Goal: Obtain resource: Download file/media

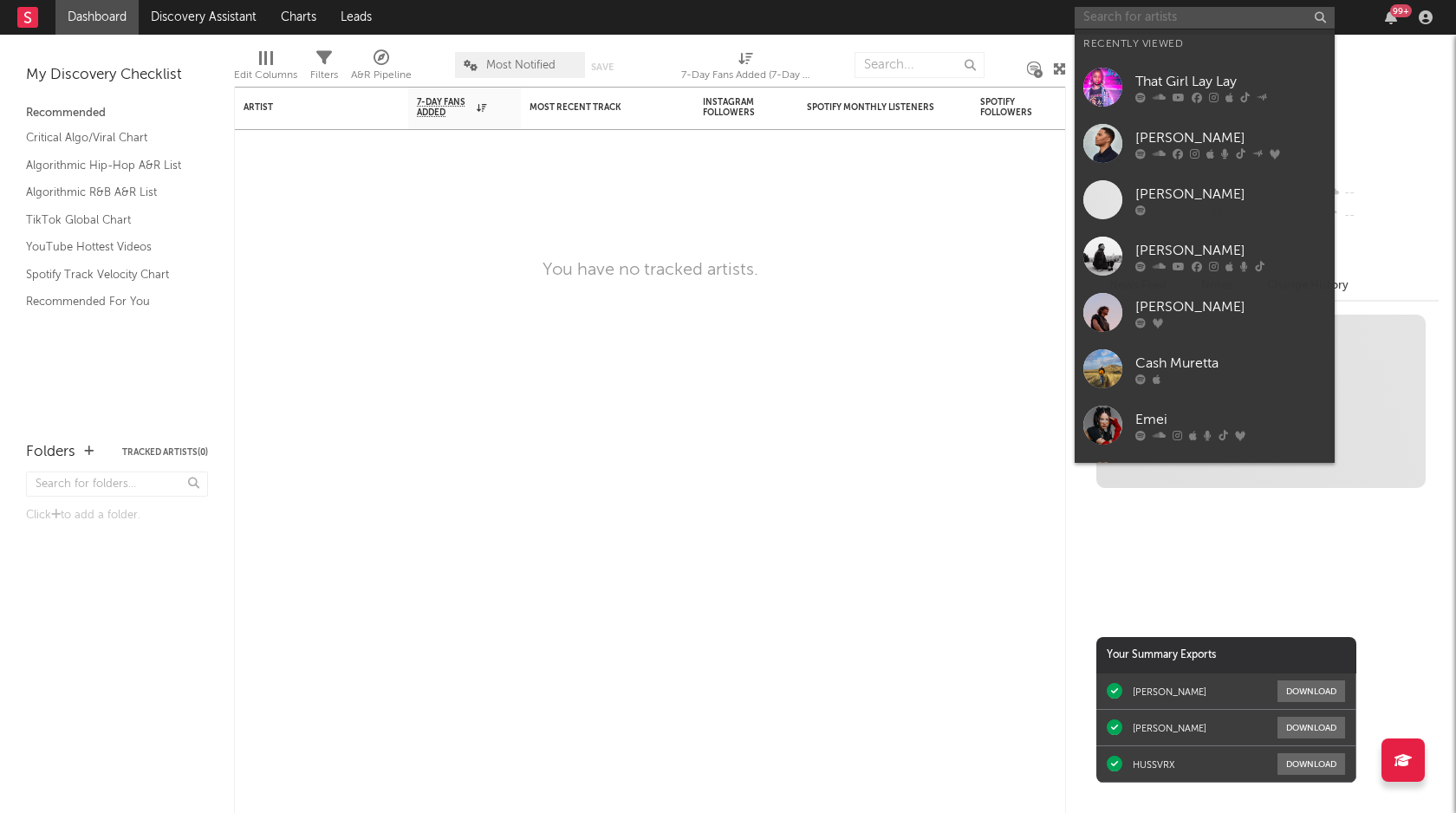
click at [1132, 21] on input "text" at bounding box center [1204, 18] width 260 height 22
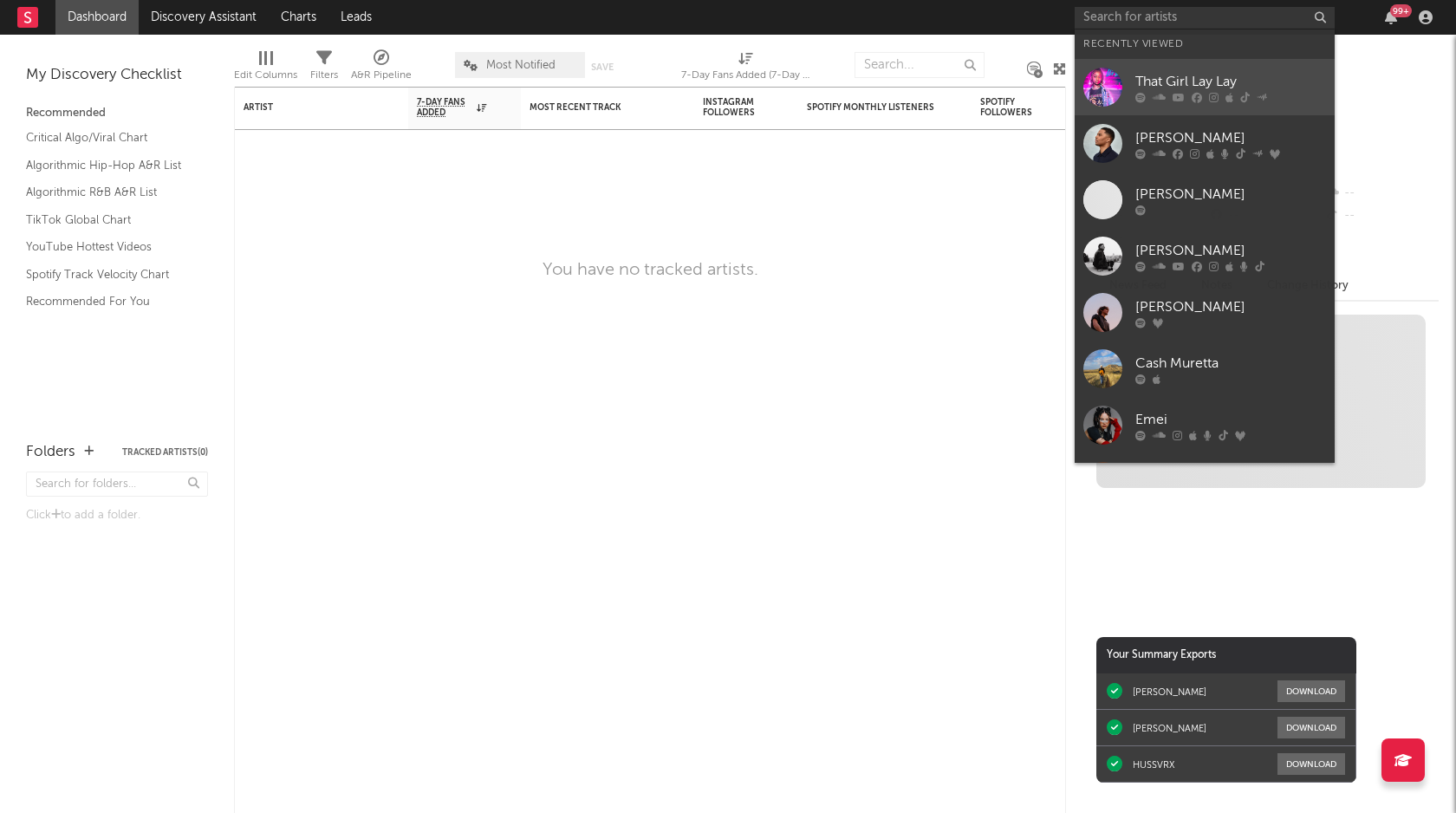
click at [1251, 81] on div "That Girl Lay Lay" at bounding box center [1230, 81] width 190 height 21
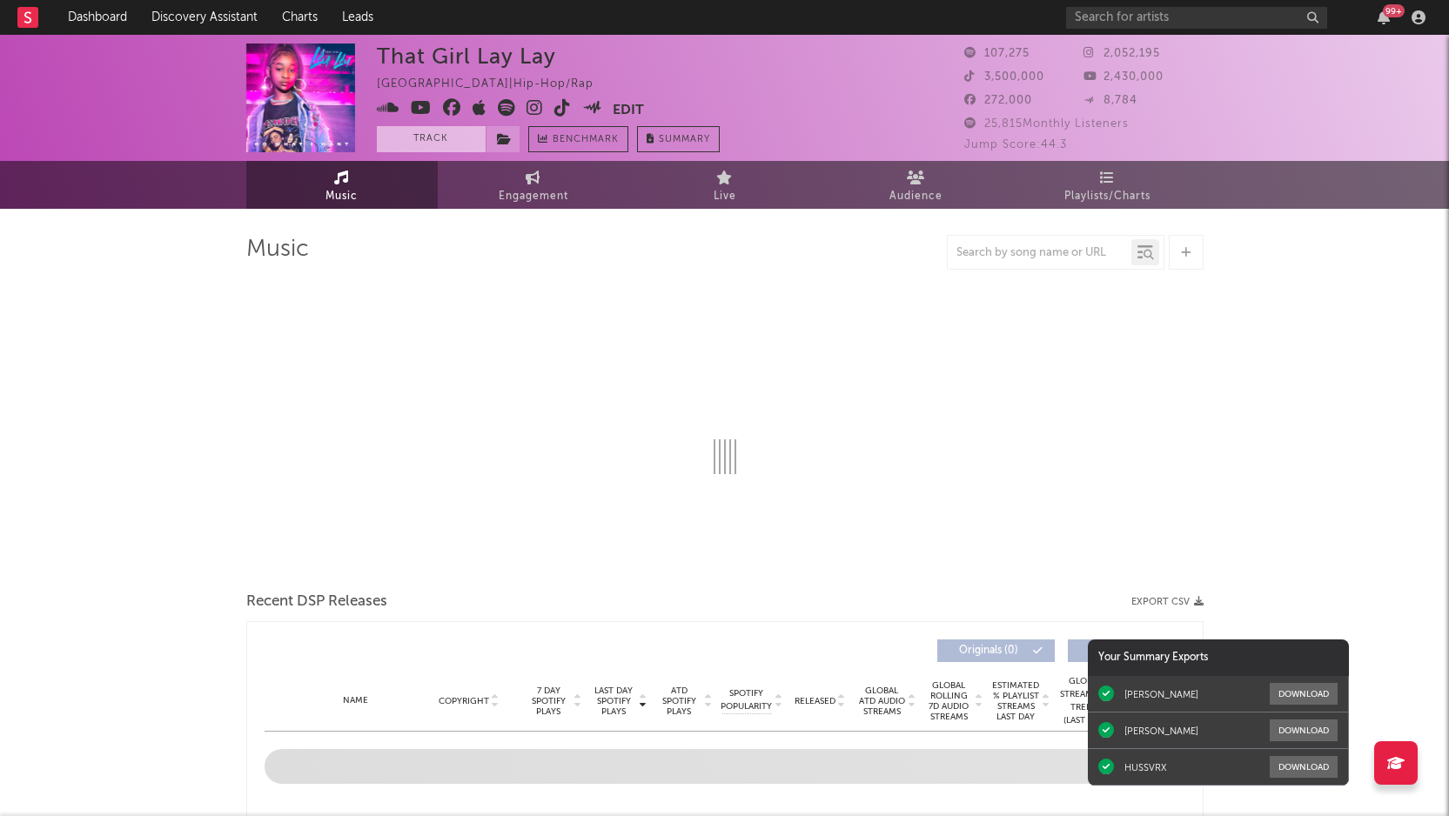
select select "6m"
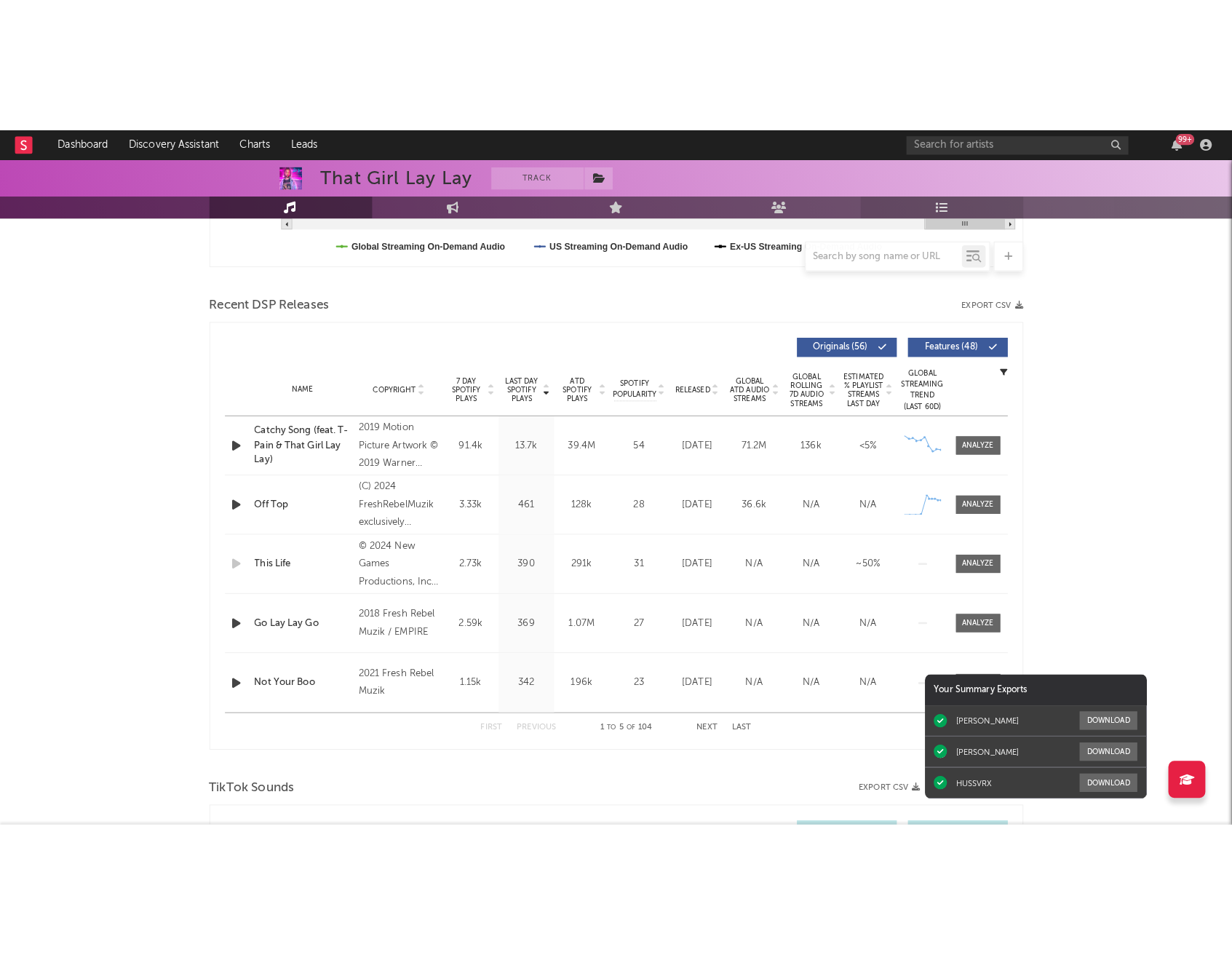
scroll to position [438, 0]
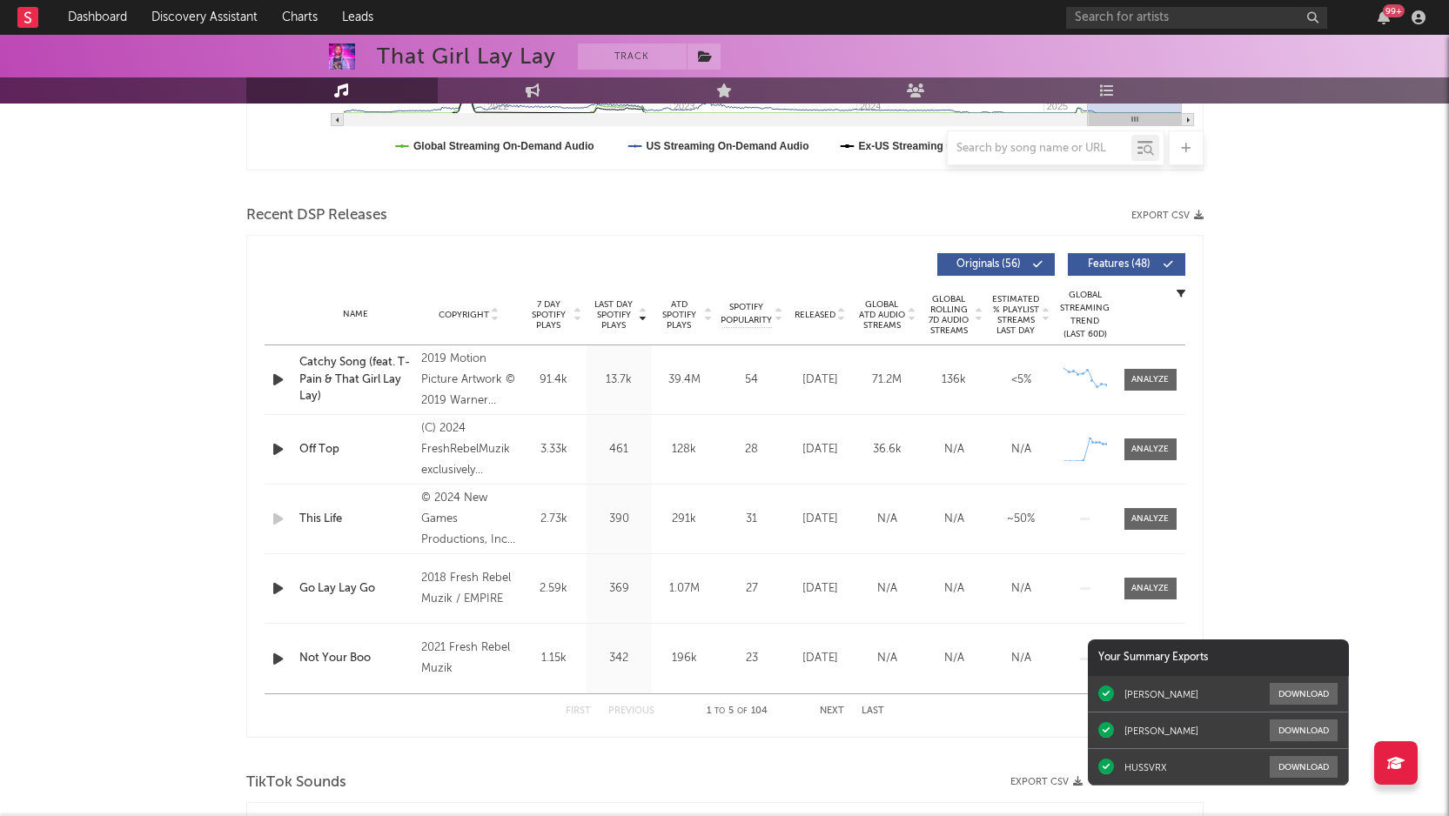
click at [1102, 267] on span "Features ( 48 )" at bounding box center [1119, 264] width 80 height 10
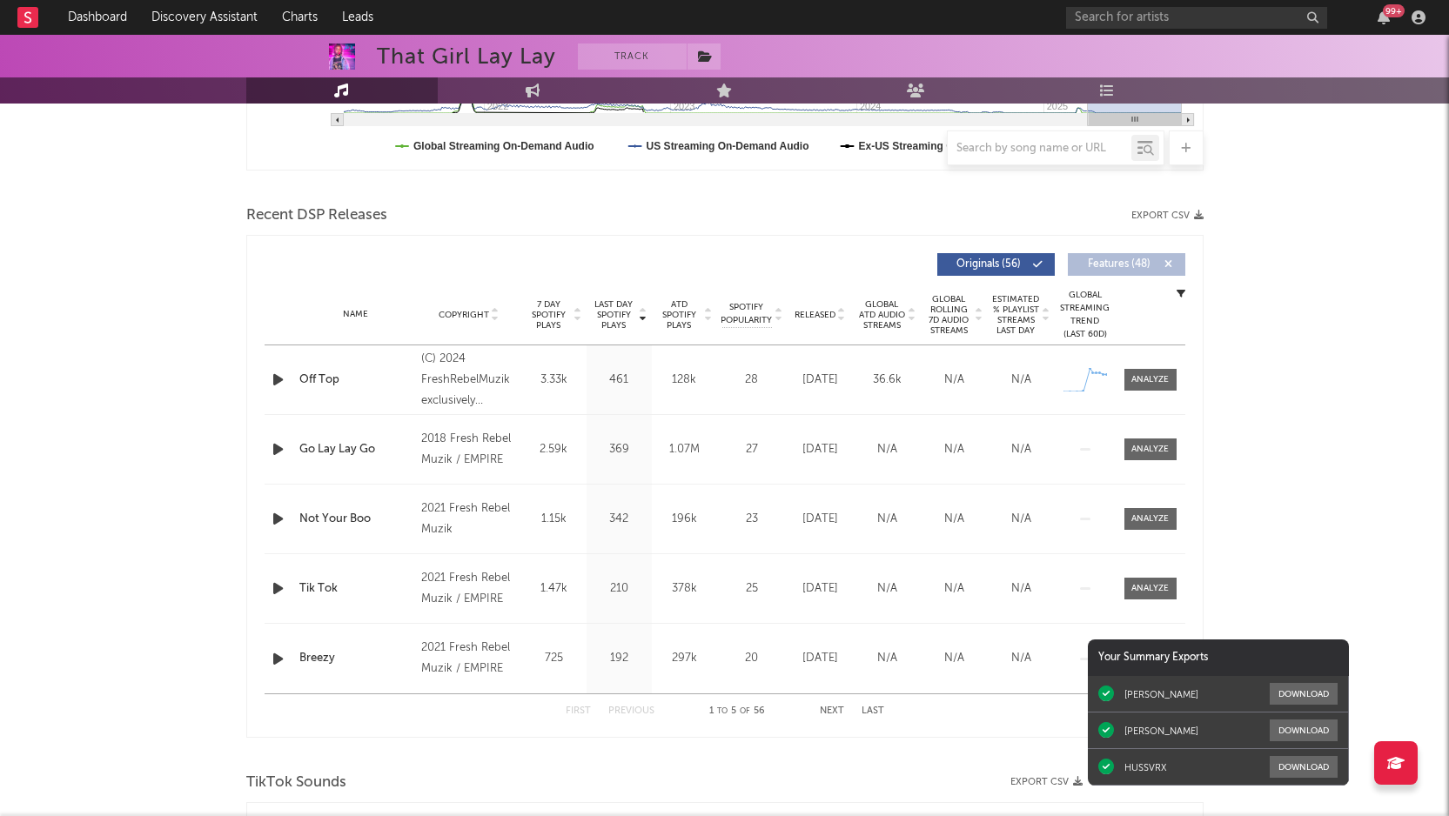
click at [1132, 263] on span "Features ( 48 )" at bounding box center [1119, 264] width 80 height 10
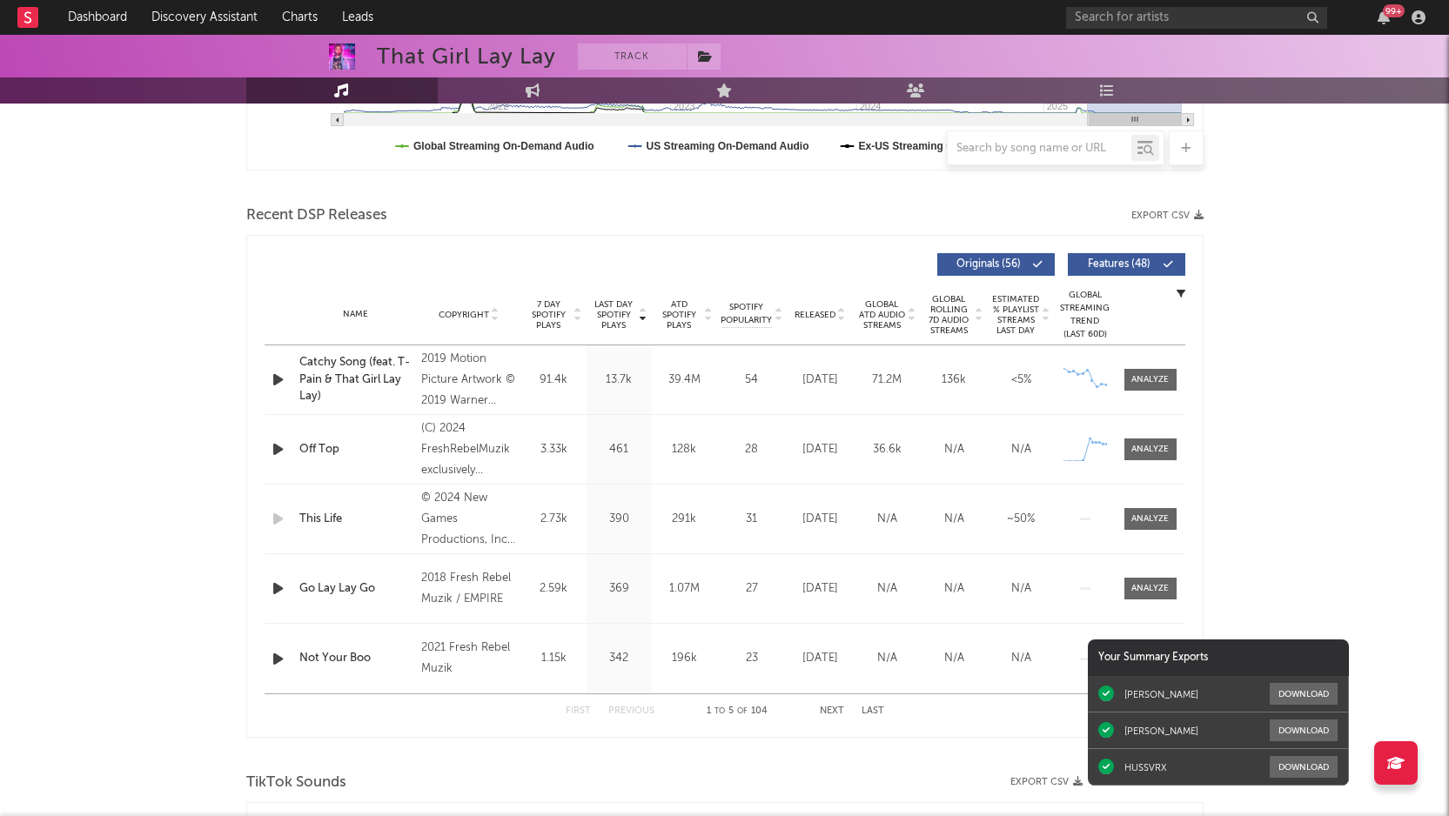
click at [1172, 220] on button "Export CSV" at bounding box center [1167, 216] width 72 height 10
